Goal: Purchase product/service

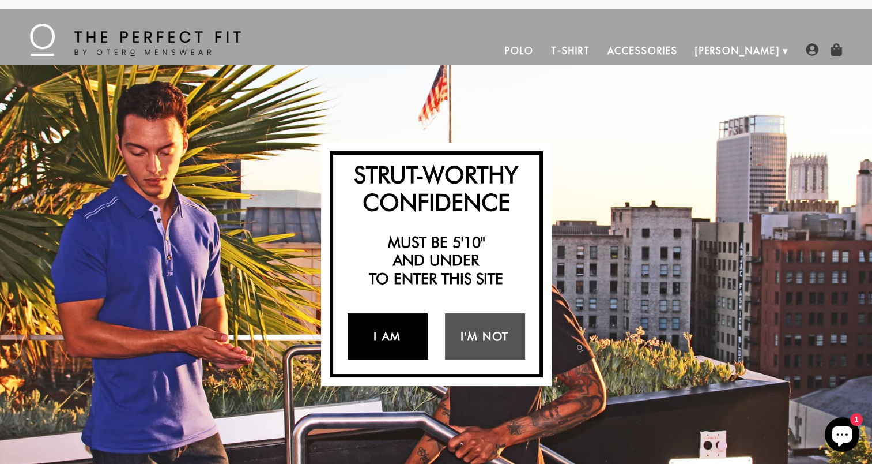
click at [398, 334] on link "I Am" at bounding box center [388, 336] width 80 height 46
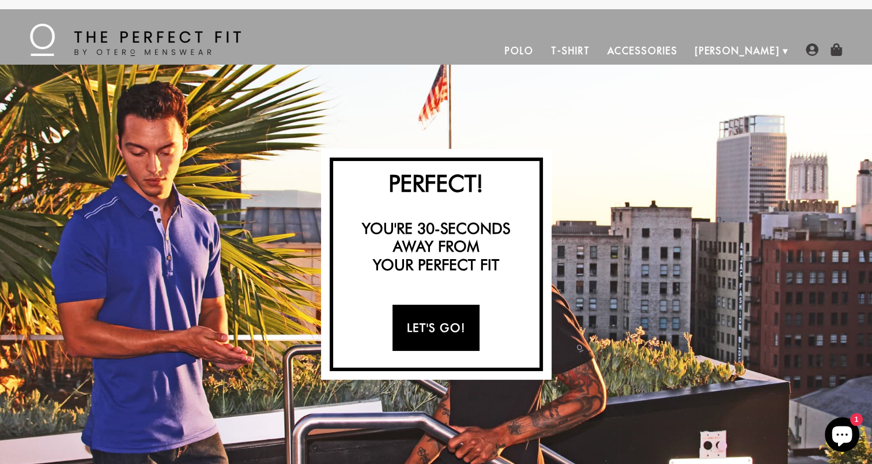
click at [461, 323] on link "Let's Go!" at bounding box center [436, 327] width 87 height 46
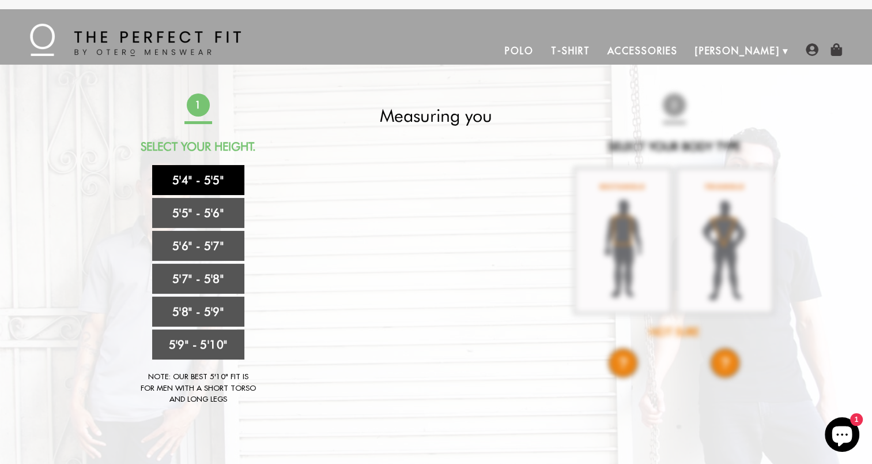
click at [215, 180] on link "5'4" - 5'5"" at bounding box center [198, 180] width 92 height 30
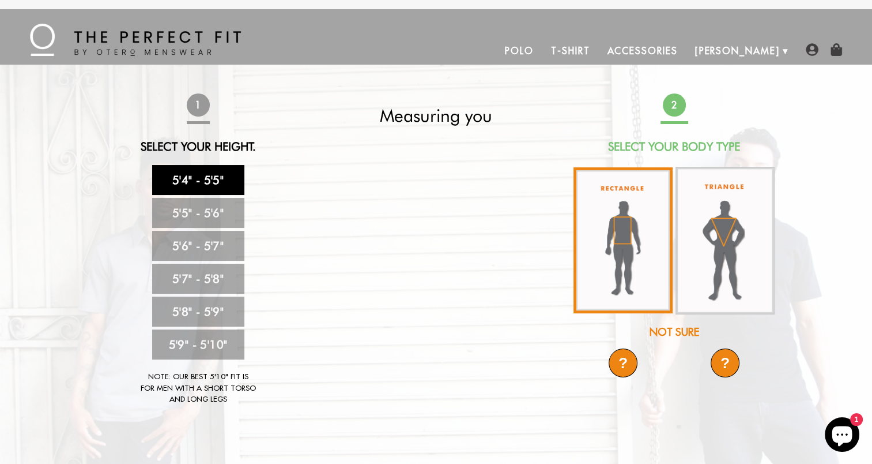
click at [629, 274] on img at bounding box center [623, 240] width 99 height 146
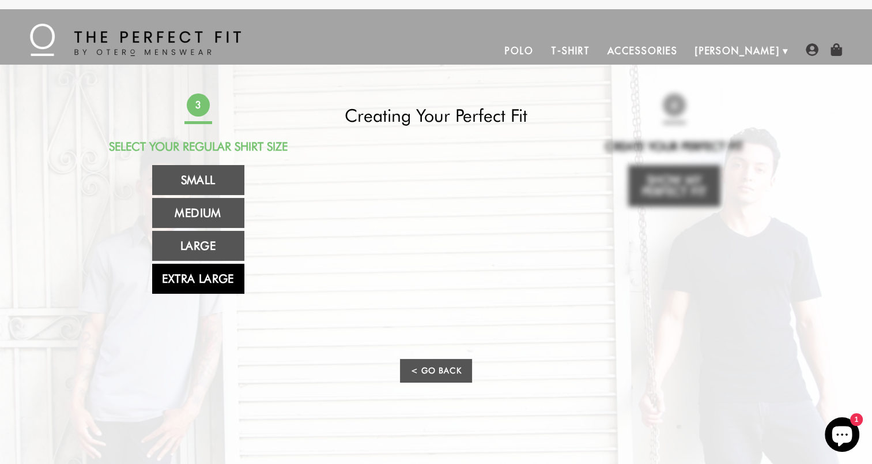
click at [221, 284] on link "Extra Large" at bounding box center [198, 278] width 92 height 30
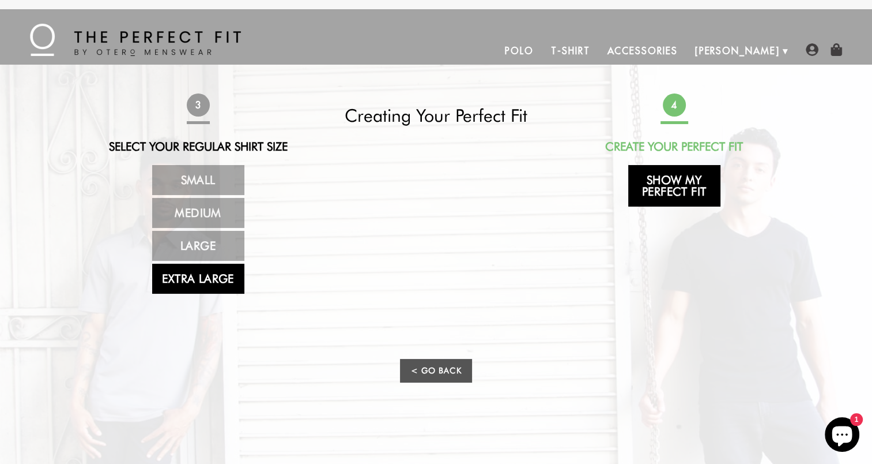
click at [690, 189] on link "Show My Perfect Fit" at bounding box center [674, 186] width 92 height 42
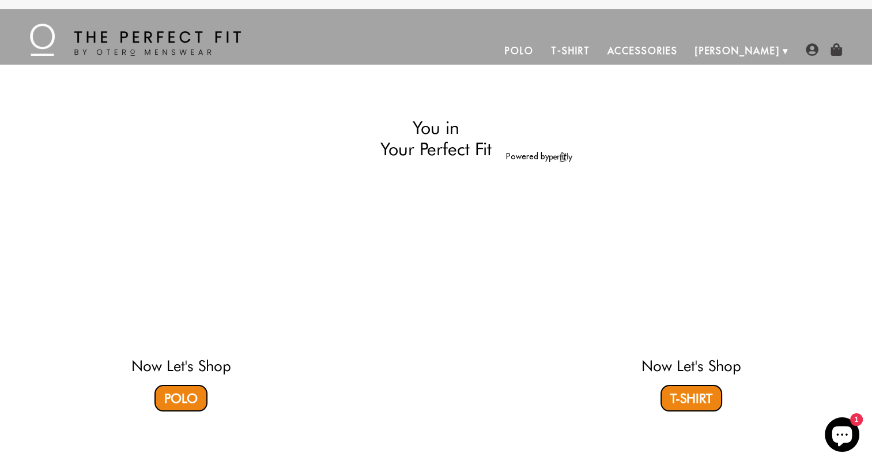
select select "XL"
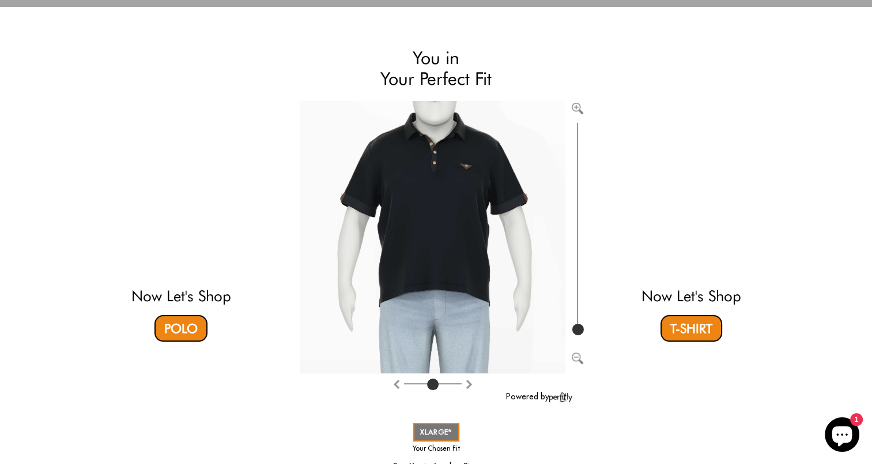
scroll to position [58, 0]
click at [187, 332] on link "Polo" at bounding box center [181, 328] width 53 height 27
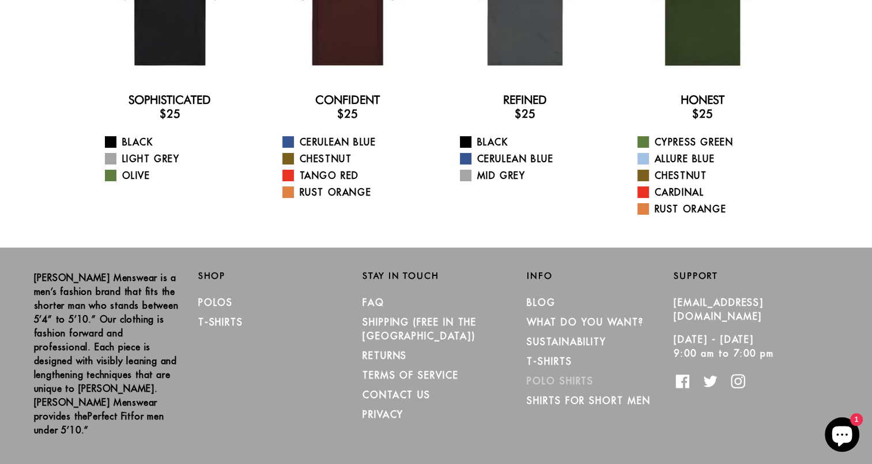
scroll to position [193, 0]
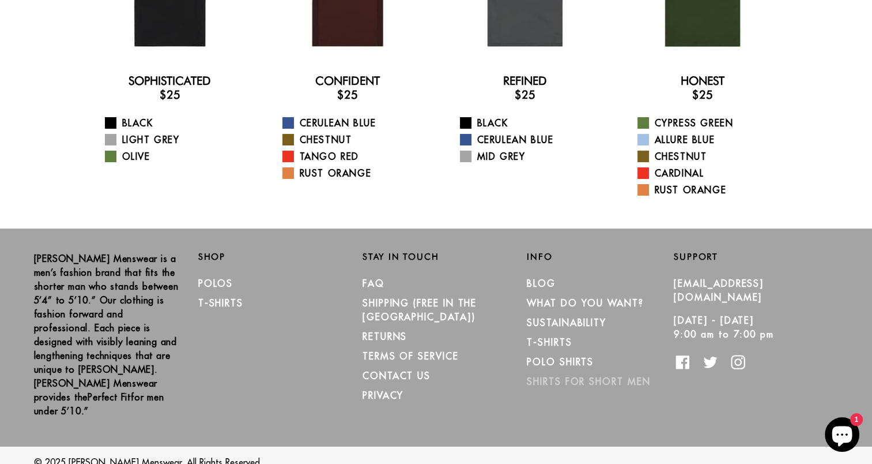
click at [607, 385] on link "Shirts for Short Men" at bounding box center [588, 381] width 123 height 12
